Goal: Transaction & Acquisition: Purchase product/service

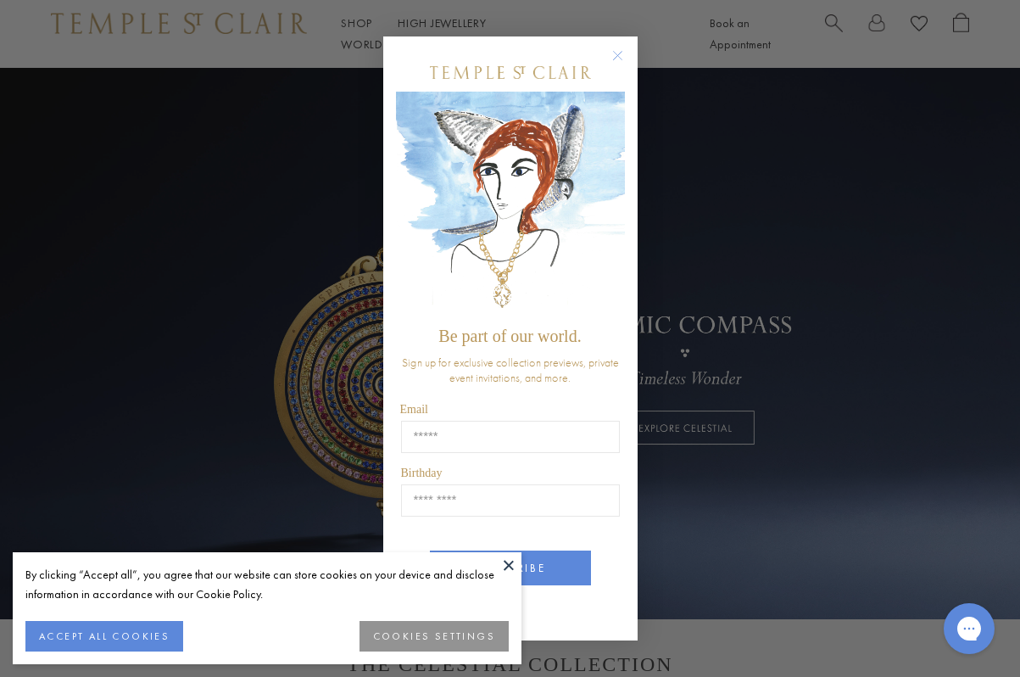
click at [353, 31] on div "Close dialog Be part of our world. Sign up for exclusive collection previews, p…" at bounding box center [510, 338] width 1020 height 677
click at [353, 34] on div "Close dialog Be part of our world. Sign up for exclusive collection previews, p…" at bounding box center [510, 338] width 1020 height 677
click at [453, 632] on button "COOKIES SETTINGS" at bounding box center [433, 636] width 149 height 31
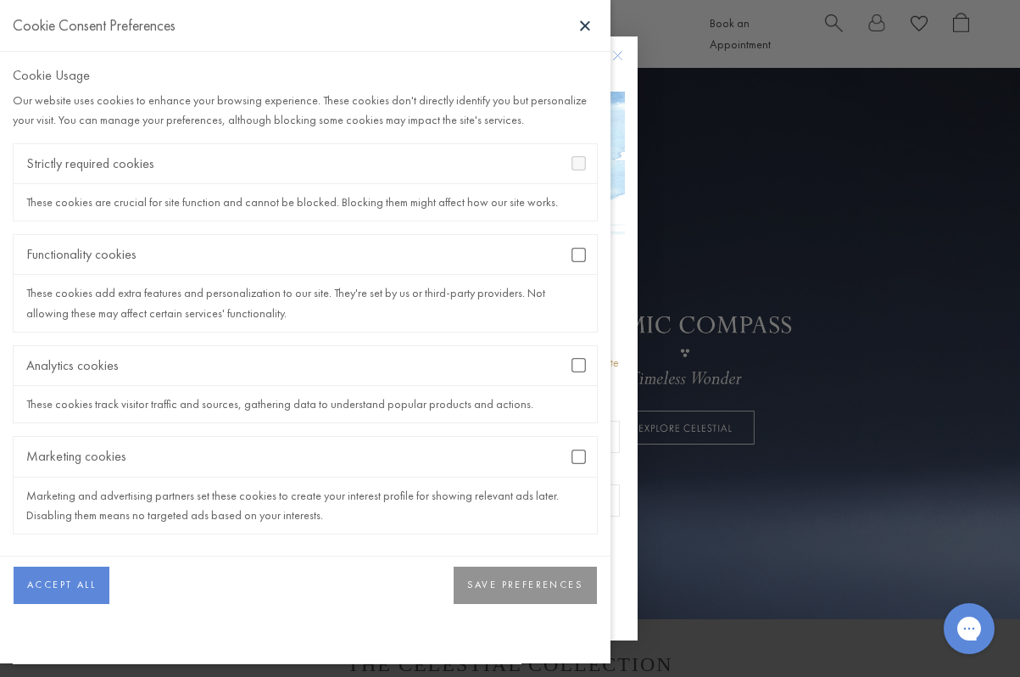
click at [552, 585] on button "SAVE PREFERENCES" at bounding box center [525, 584] width 143 height 37
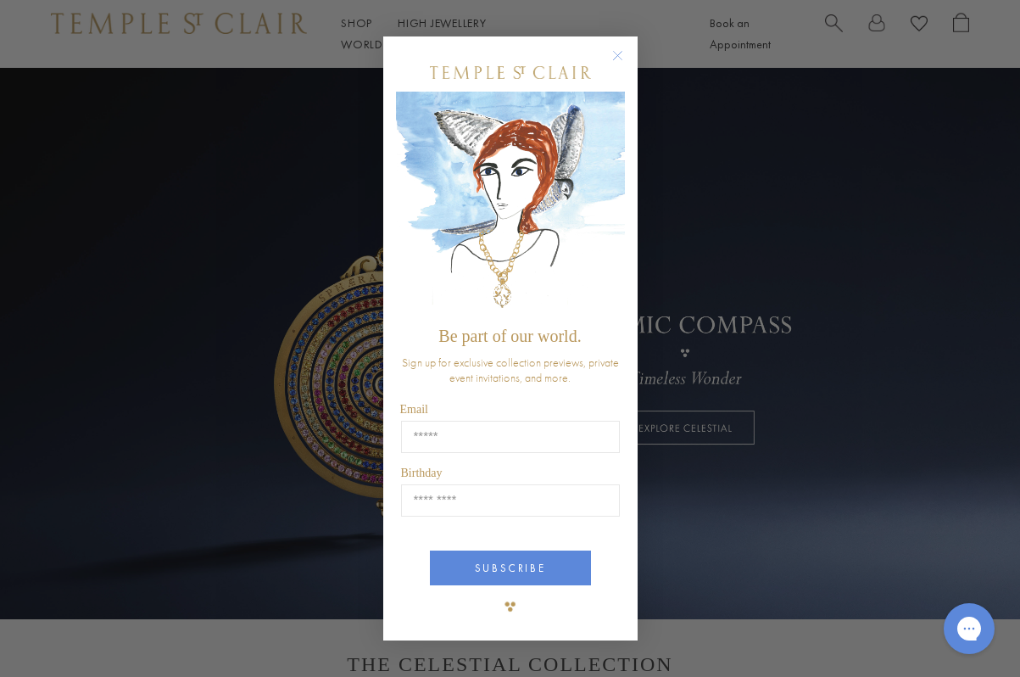
click at [615, 53] on circle "Close dialog" at bounding box center [617, 56] width 20 height 20
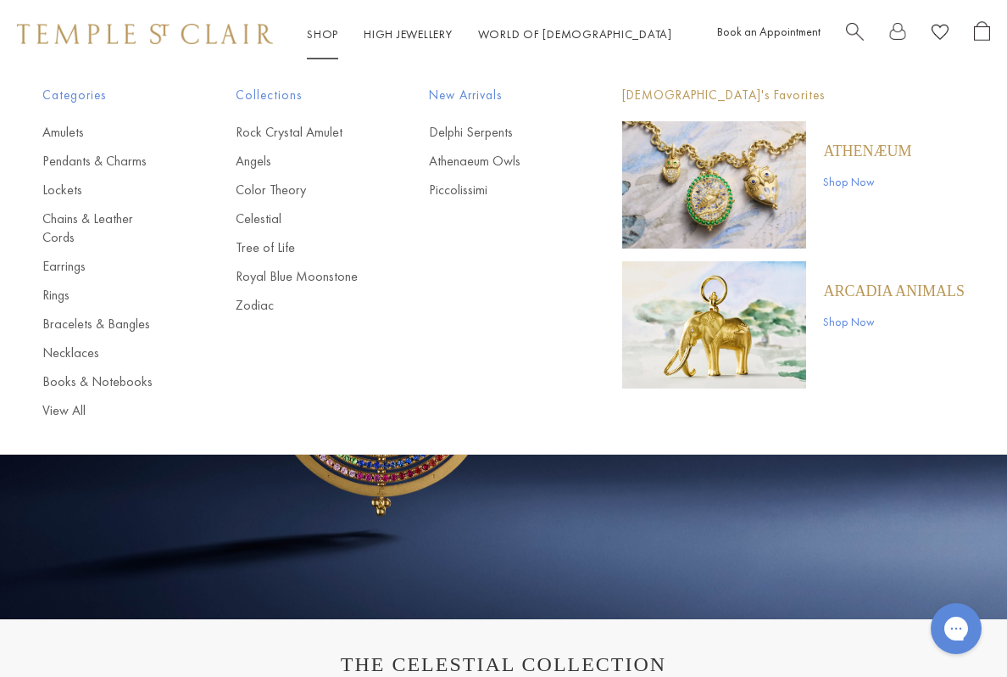
click at [338, 31] on link "Shop Shop" at bounding box center [322, 33] width 31 height 15
click at [321, 131] on link "Rock Crystal Amulet" at bounding box center [298, 132] width 125 height 19
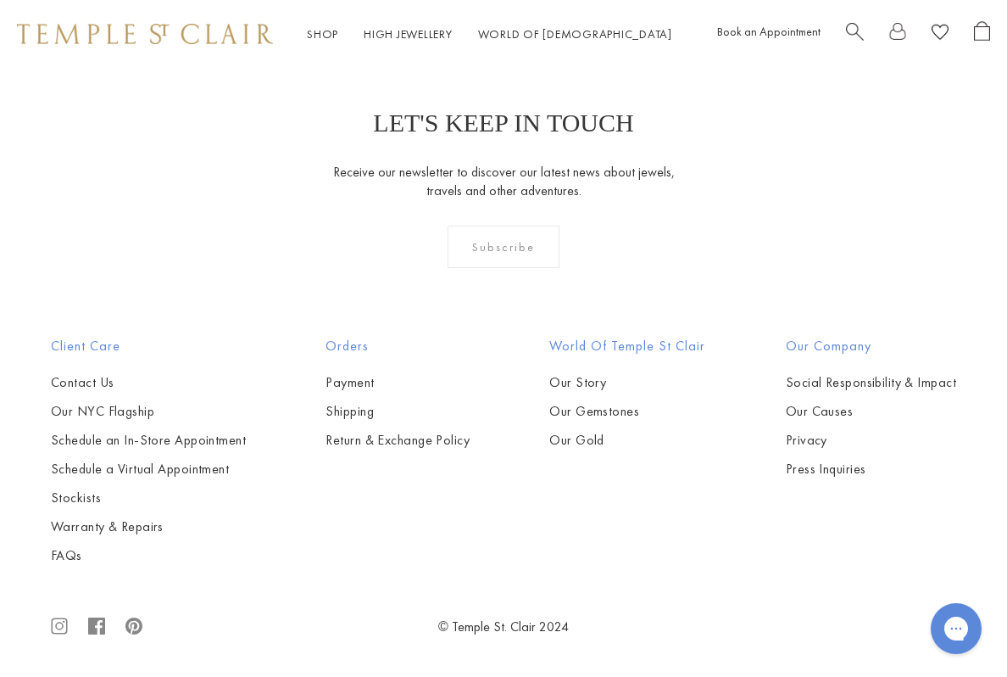
scroll to position [6017, 0]
click at [0, 0] on img at bounding box center [0, 0] width 0 height 0
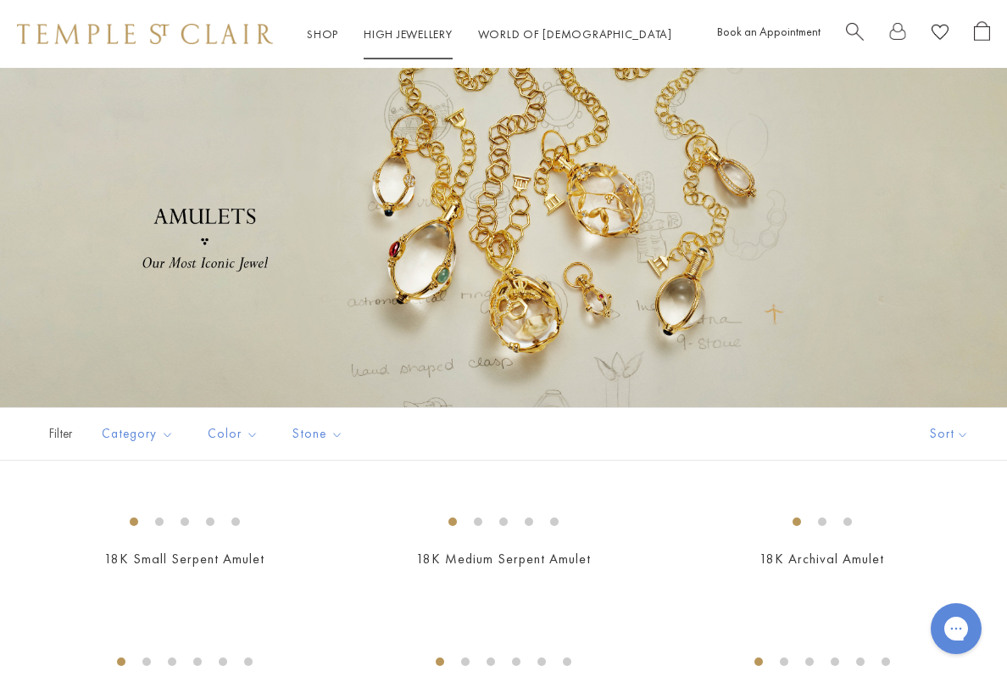
click at [440, 36] on link "High Jewellery High Jewellery" at bounding box center [408, 33] width 89 height 15
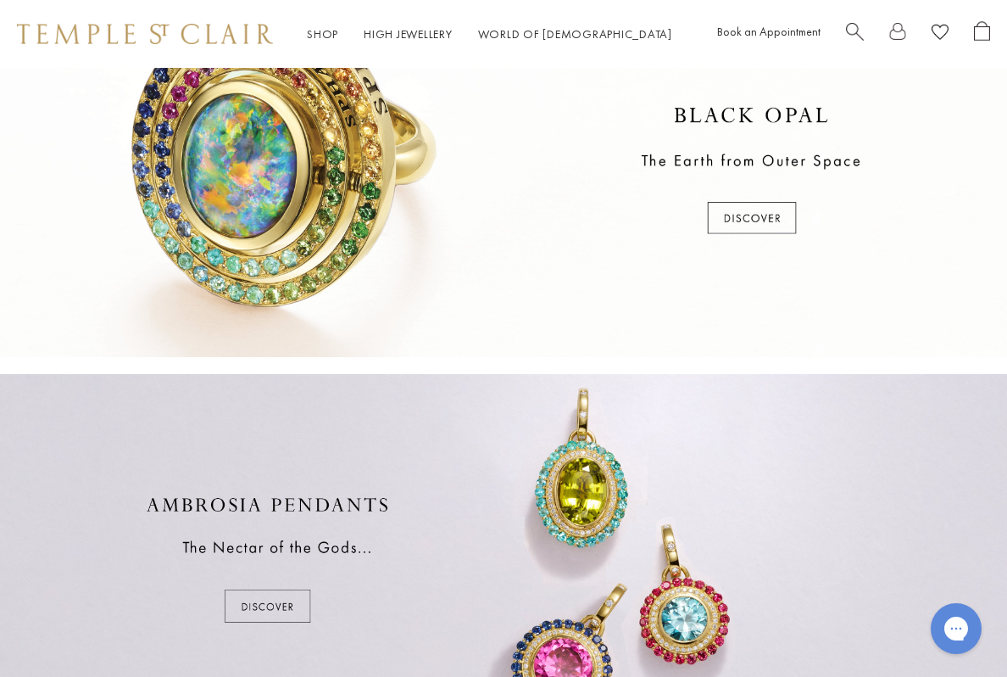
scroll to position [510, 0]
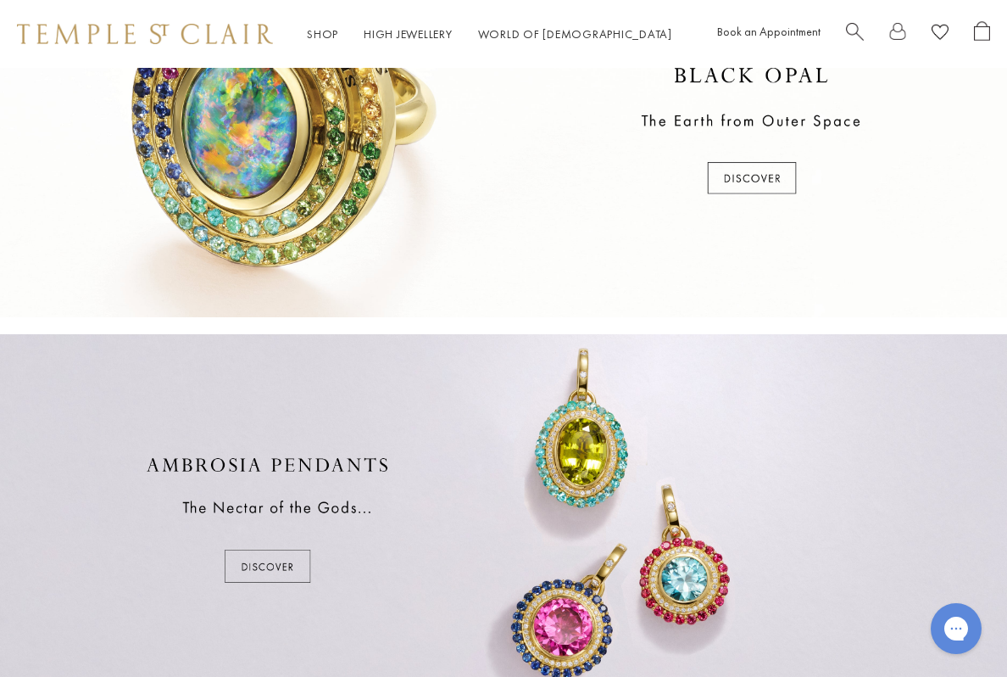
click at [763, 216] on div at bounding box center [503, 131] width 1007 height 371
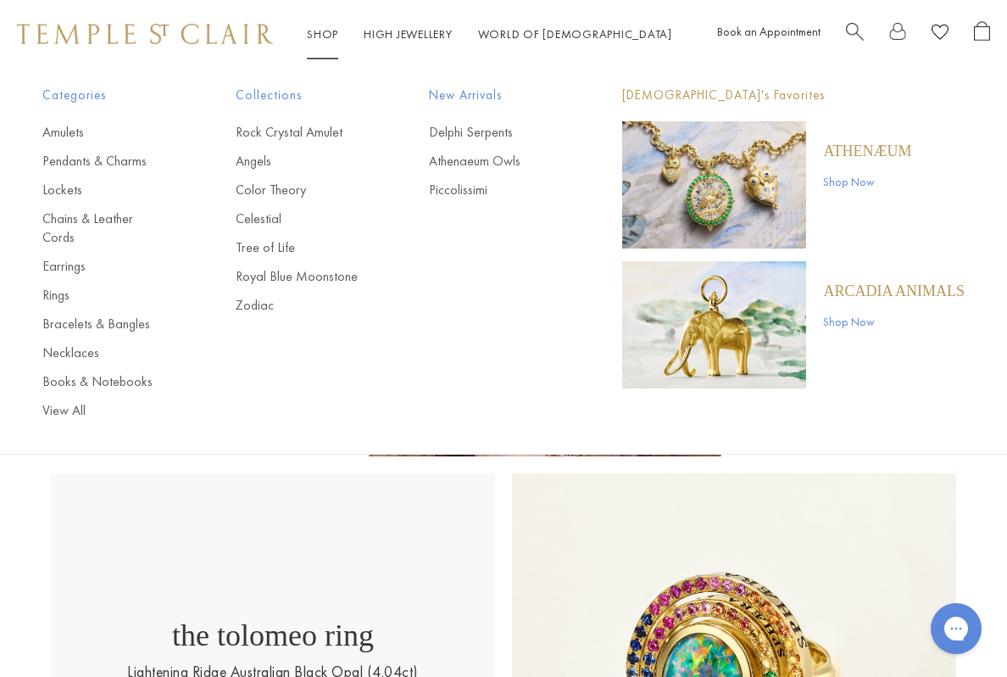
click at [338, 30] on link "Shop Shop" at bounding box center [322, 33] width 31 height 15
click at [263, 246] on link "Tree of Life" at bounding box center [298, 247] width 125 height 19
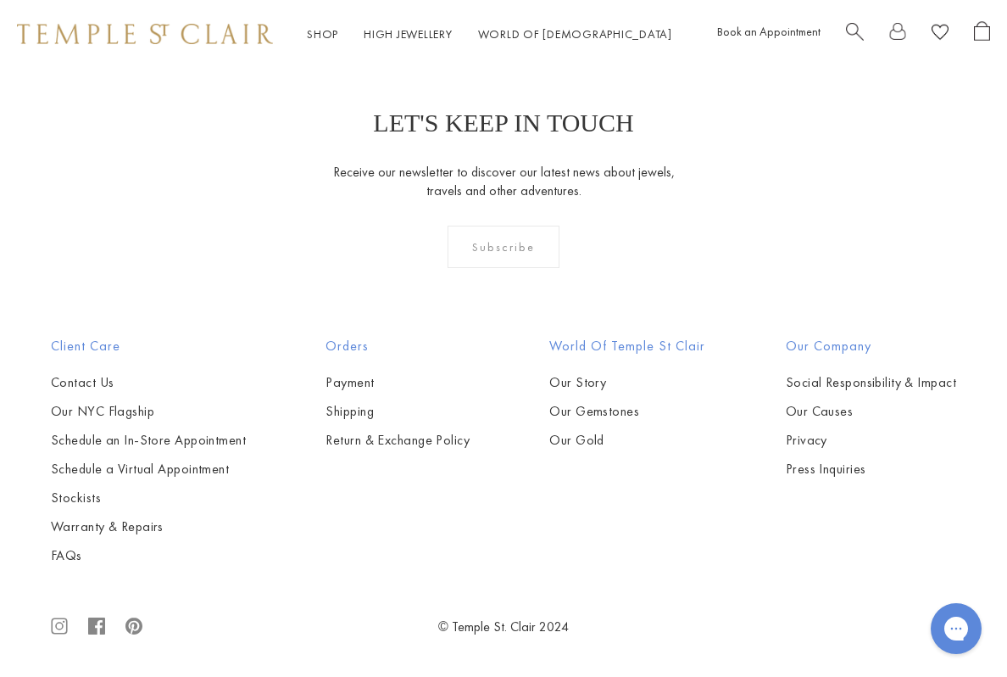
scroll to position [6426, 0]
click at [0, 0] on img at bounding box center [0, 0] width 0 height 0
